Goal: Transaction & Acquisition: Purchase product/service

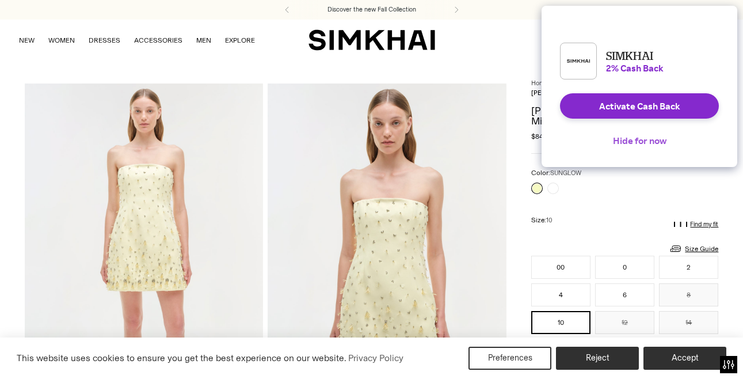
click at [657, 152] on button "Hide for now" at bounding box center [640, 140] width 72 height 25
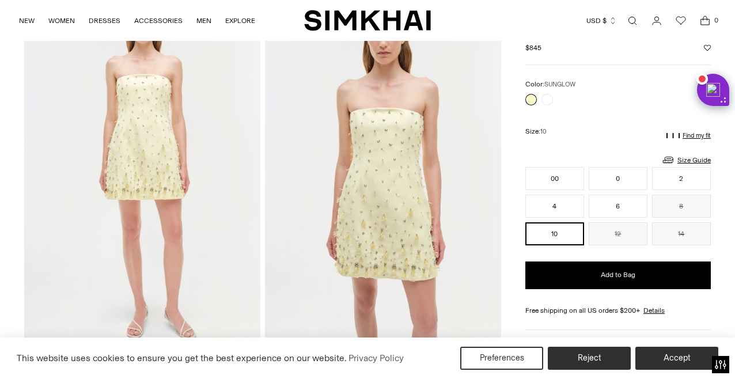
scroll to position [93, 0]
